Goal: Task Accomplishment & Management: Use online tool/utility

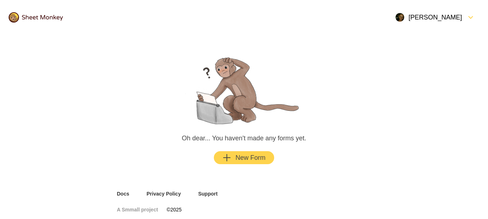
click at [249, 158] on div "New Form" at bounding box center [244, 158] width 43 height 9
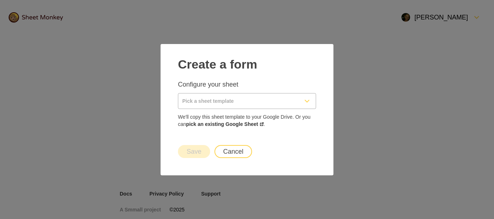
click at [307, 99] on icon "FormDown" at bounding box center [306, 101] width 9 height 9
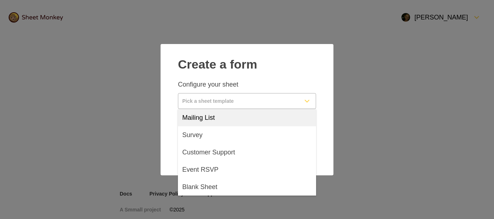
click at [209, 118] on span "Mailing List" at bounding box center [198, 117] width 33 height 9
type input "Mailing List"
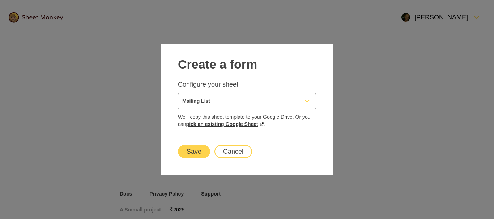
click at [238, 123] on link "pick an existing Google Sheet" at bounding box center [224, 124] width 77 height 6
click at [190, 149] on button "Save" at bounding box center [194, 151] width 32 height 13
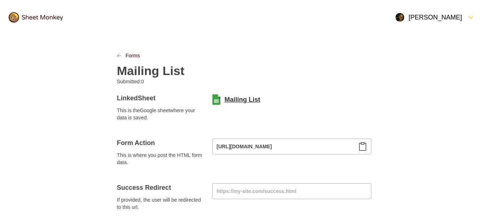
click at [233, 99] on link "Mailing List" at bounding box center [243, 99] width 36 height 9
click at [236, 99] on link "Mailing List" at bounding box center [243, 99] width 36 height 9
drag, startPoint x: 234, startPoint y: 98, endPoint x: 250, endPoint y: 62, distance: 39.8
click at [250, 62] on div "Mailing List" at bounding box center [244, 68] width 254 height 19
drag, startPoint x: 254, startPoint y: 95, endPoint x: 232, endPoint y: 73, distance: 30.9
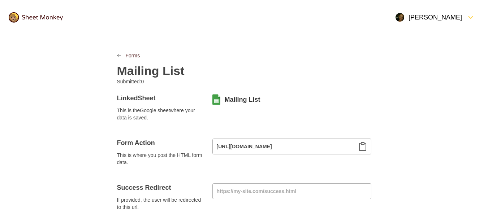
click at [232, 73] on div "Mailing List" at bounding box center [244, 68] width 254 height 19
drag, startPoint x: 245, startPoint y: 98, endPoint x: 248, endPoint y: 67, distance: 31.2
click at [248, 67] on div "Mailing List" at bounding box center [244, 68] width 254 height 19
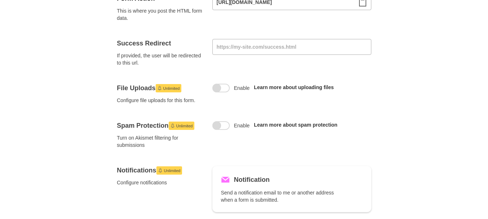
scroll to position [72, 0]
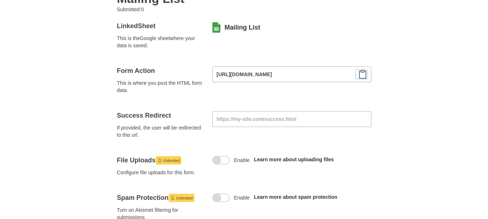
click at [362, 73] on icon "Clipboard" at bounding box center [362, 74] width 9 height 9
click at [285, 74] on input "[URL][DOMAIN_NAME]" at bounding box center [291, 74] width 159 height 16
click at [298, 70] on input "[URL][DOMAIN_NAME]" at bounding box center [291, 74] width 159 height 16
click at [296, 75] on input "[URL][DOMAIN_NAME]" at bounding box center [291, 74] width 159 height 16
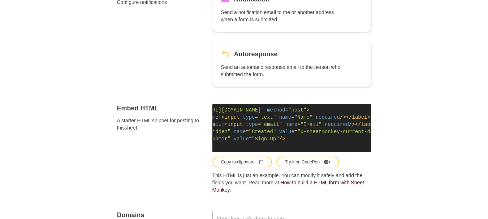
scroll to position [0, 56]
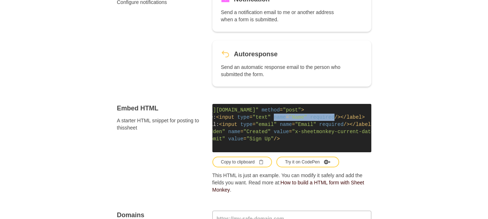
drag, startPoint x: 277, startPoint y: 119, endPoint x: 338, endPoint y: 120, distance: 61.1
click at [338, 120] on span "< input type = "text" name = "Name" required />" at bounding box center [278, 118] width 125 height 6
copy span "name = "Name" required"
drag, startPoint x: 282, startPoint y: 124, endPoint x: 347, endPoint y: 126, distance: 65.1
click at [347, 126] on span "< input type = "email" name = "Email" required />" at bounding box center [284, 125] width 130 height 6
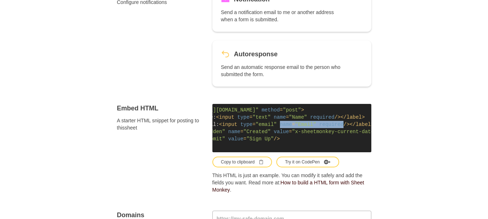
copy span "name = "Email" required"
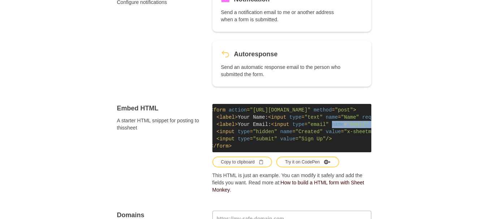
scroll to position [0, 0]
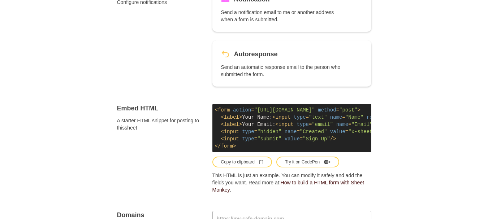
click at [219, 133] on code "< form action = "[URL][DOMAIN_NAME]" method = "post" > < label > Your Name: < i…" at bounding box center [291, 128] width 159 height 48
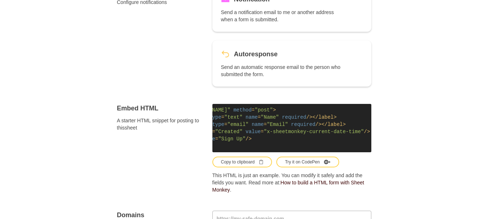
scroll to position [0, 101]
drag, startPoint x: 221, startPoint y: 131, endPoint x: 367, endPoint y: 132, distance: 146.0
click at [367, 132] on code "< form action = "[URL][DOMAIN_NAME]" method = "post" > < label > Your Name: < i…" at bounding box center [291, 128] width 159 height 48
copy span "< input type = "hidden" name = "Created" value = "x-sheetmonkey-current-date-ti…"
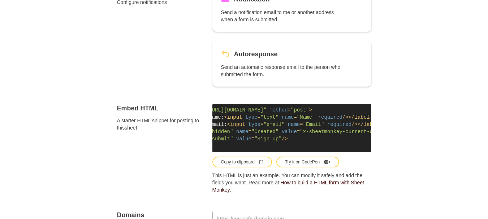
scroll to position [0, 0]
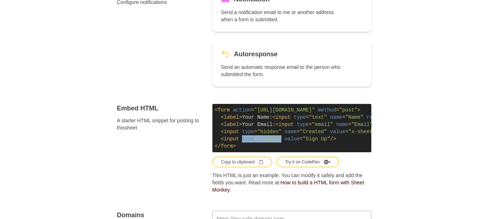
drag, startPoint x: 242, startPoint y: 139, endPoint x: 281, endPoint y: 141, distance: 39.8
click at [281, 141] on span "< input type = "submit" value = "Sign Up" />" at bounding box center [278, 139] width 115 height 6
copy span "type = "submit""
